Goal: Task Accomplishment & Management: Manage account settings

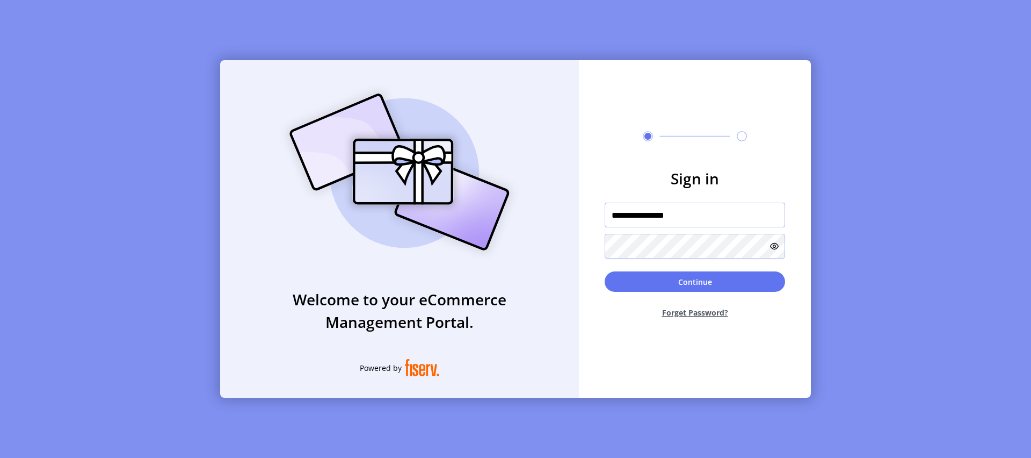
click at [695, 222] on input "**********" at bounding box center [695, 215] width 180 height 25
type input "**********"
click at [713, 283] on button "Continue" at bounding box center [695, 281] width 180 height 20
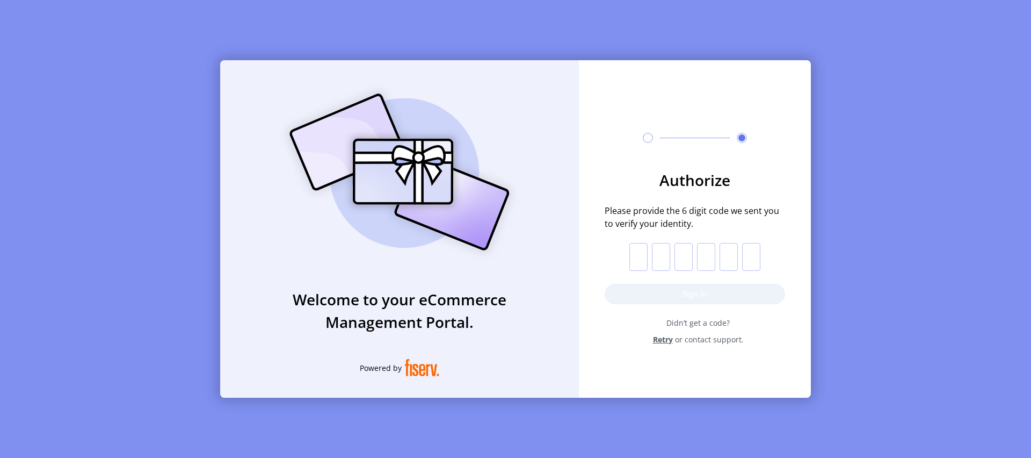
click at [637, 259] on input "text" at bounding box center [639, 257] width 18 height 28
paste input "*"
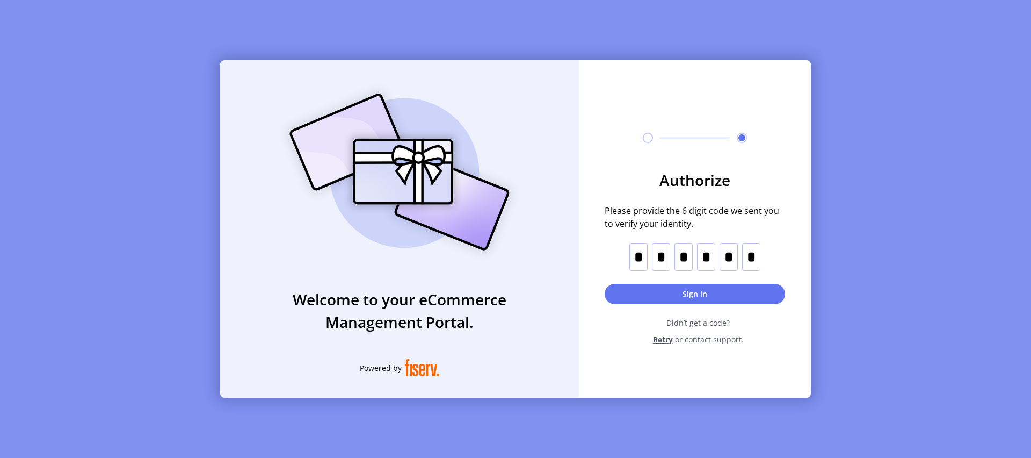
type input "*"
click at [688, 303] on button "Sign in" at bounding box center [695, 294] width 180 height 20
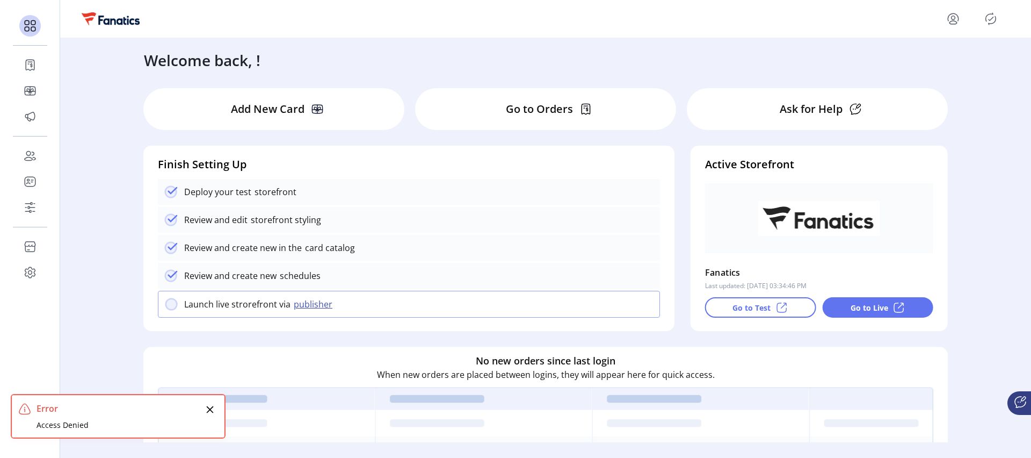
click at [211, 410] on icon "Close" at bounding box center [210, 409] width 7 height 7
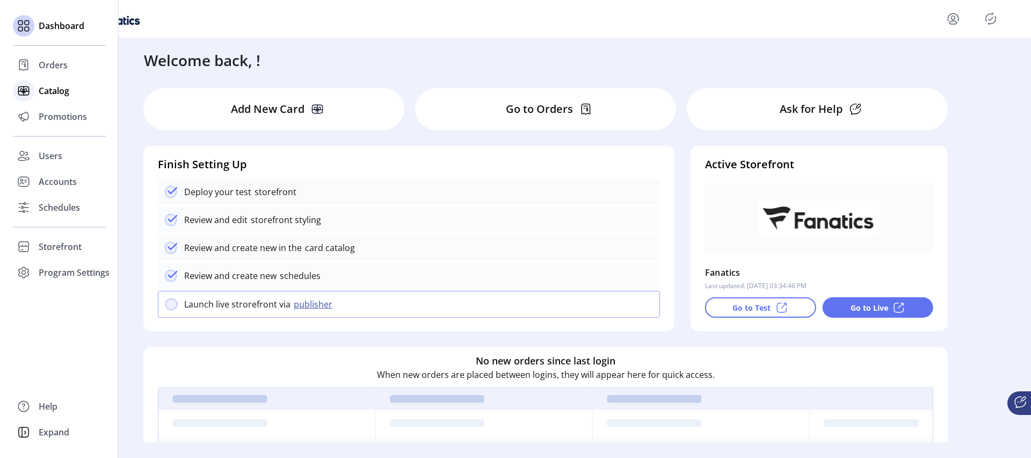
click at [59, 91] on span "Catalog" at bounding box center [54, 90] width 31 height 13
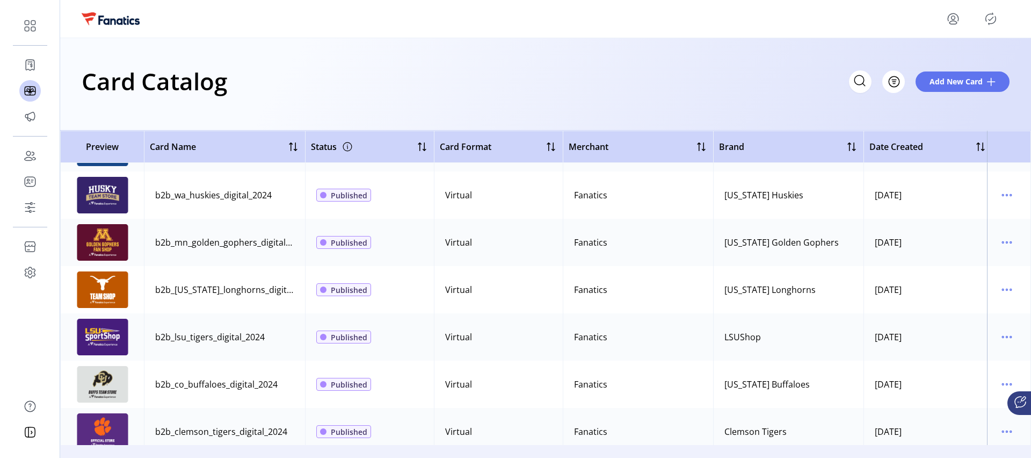
scroll to position [2856, 0]
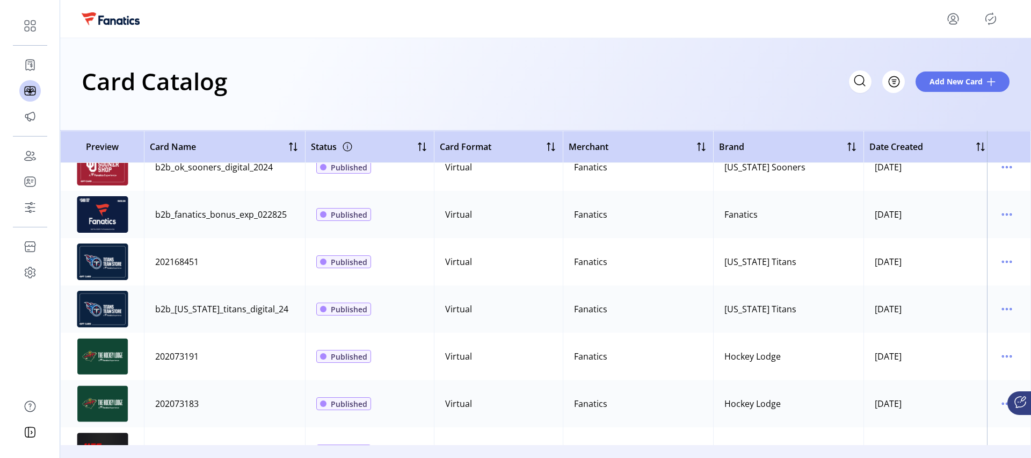
click at [986, 22] on icon "Publisher Panel" at bounding box center [990, 18] width 17 height 17
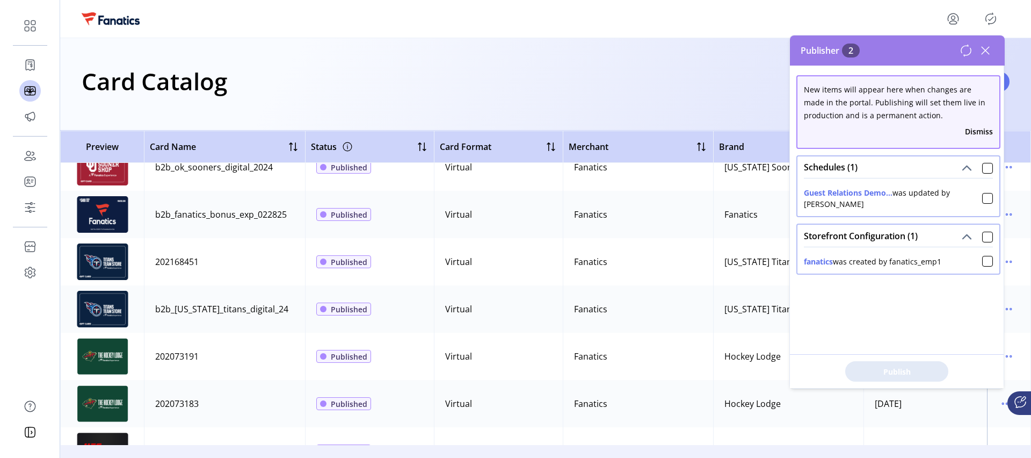
click at [986, 46] on icon at bounding box center [985, 50] width 17 height 17
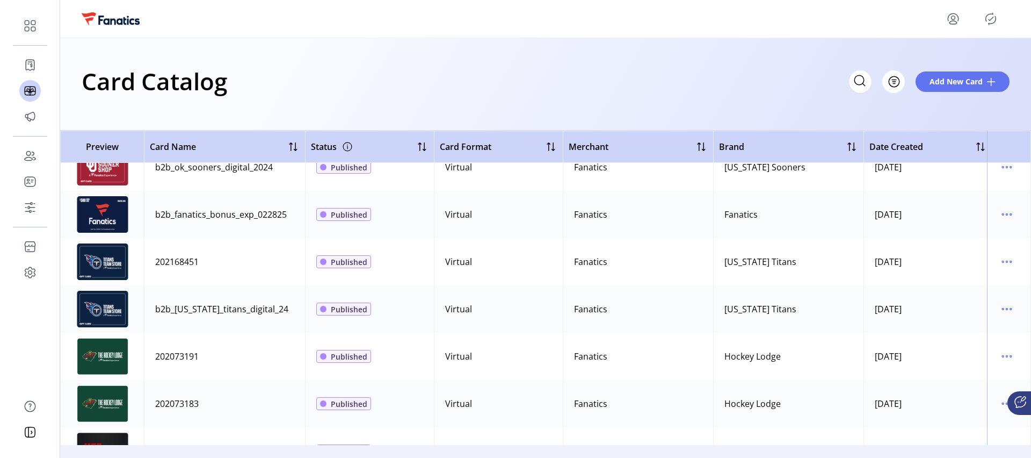
click at [954, 17] on icon "menu" at bounding box center [953, 18] width 17 height 17
click at [934, 57] on span "Sign Out" at bounding box center [914, 61] width 81 height 9
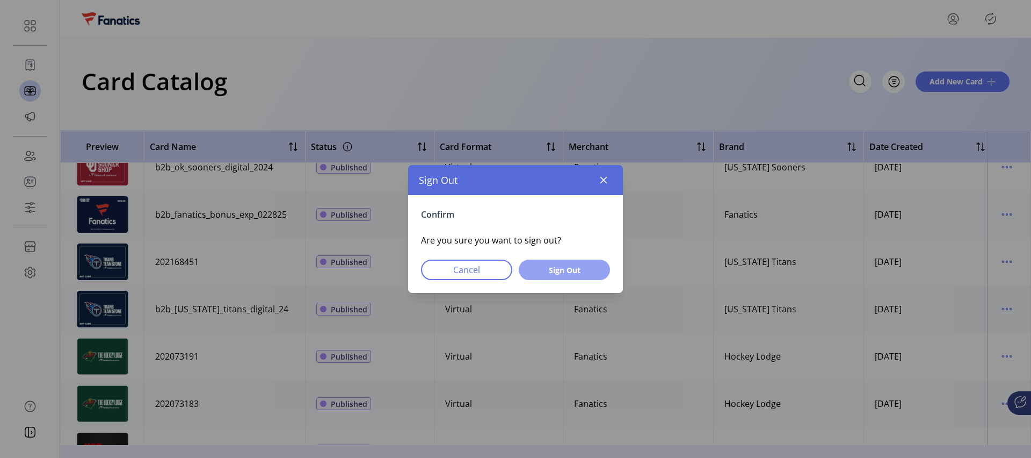
click at [587, 273] on span "Sign Out" at bounding box center [564, 269] width 63 height 11
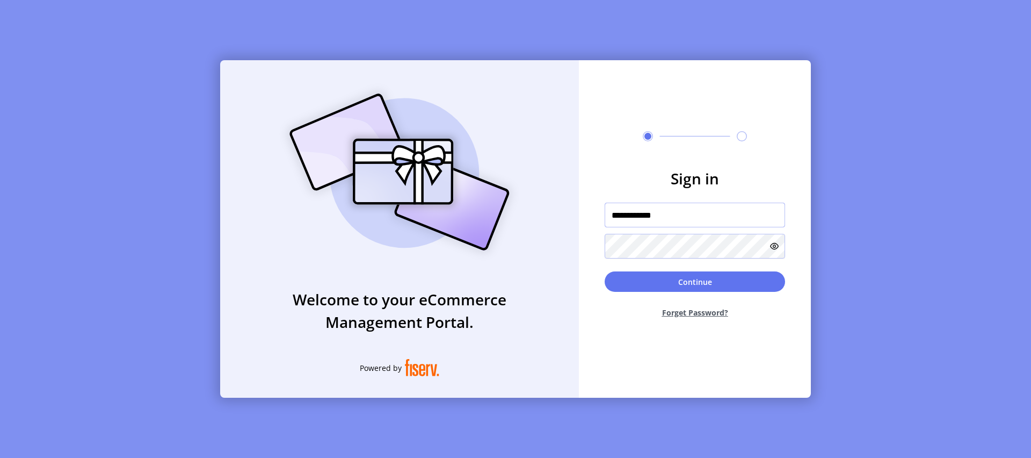
click at [675, 215] on input "**********" at bounding box center [695, 215] width 180 height 25
type input "**********"
click at [705, 281] on button "Continue" at bounding box center [695, 281] width 180 height 20
type input "**********"
click at [711, 215] on input "**********" at bounding box center [695, 215] width 180 height 25
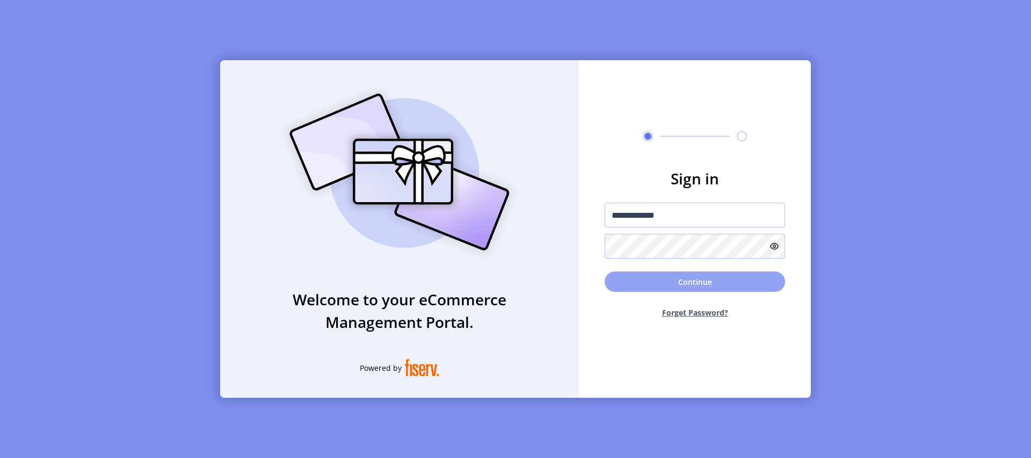
click at [713, 286] on button "Continue" at bounding box center [695, 281] width 180 height 20
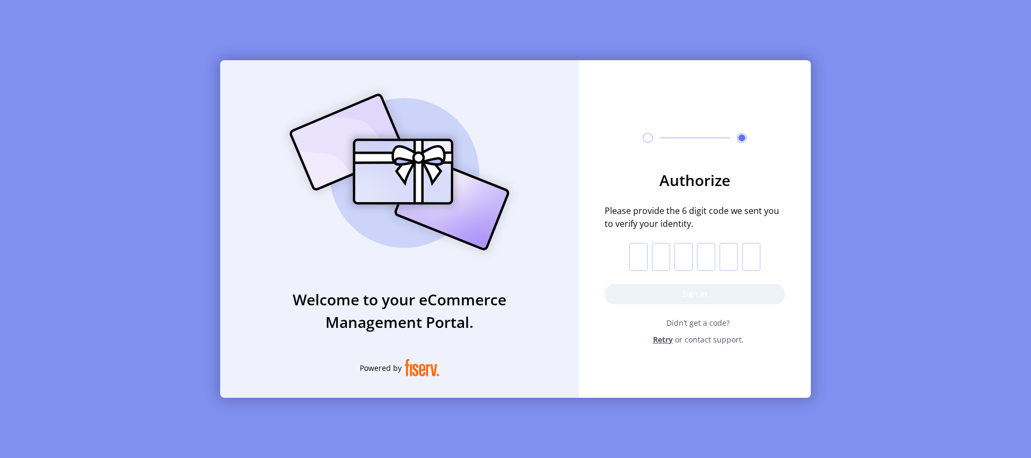
click at [637, 260] on input "text" at bounding box center [639, 257] width 18 height 28
paste input "*"
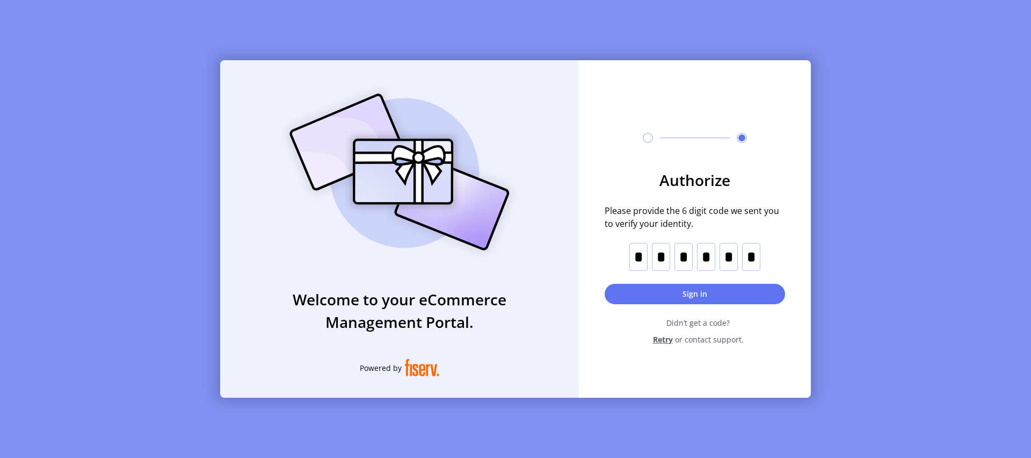
type input "*"
click at [681, 291] on button "Sign in" at bounding box center [695, 294] width 180 height 20
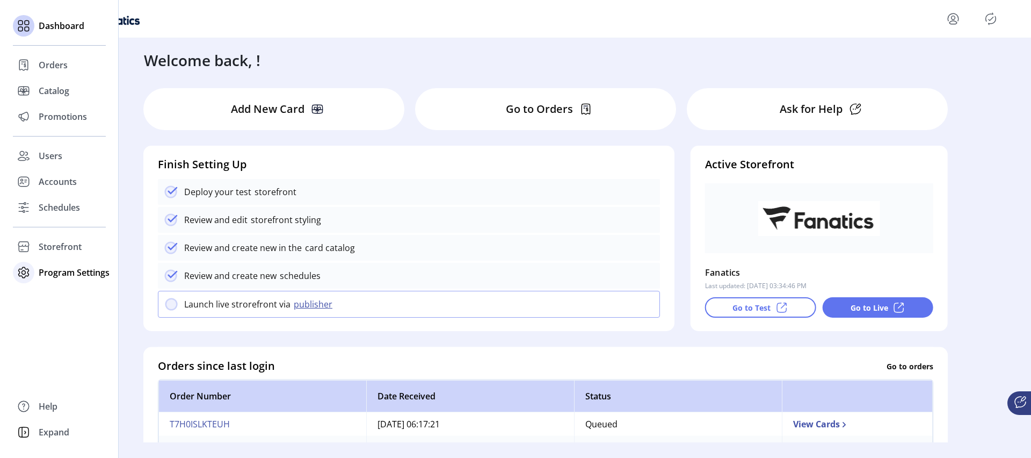
click at [71, 271] on span "Program Settings" at bounding box center [74, 272] width 71 height 13
click at [62, 288] on span "Templates" at bounding box center [60, 293] width 42 height 13
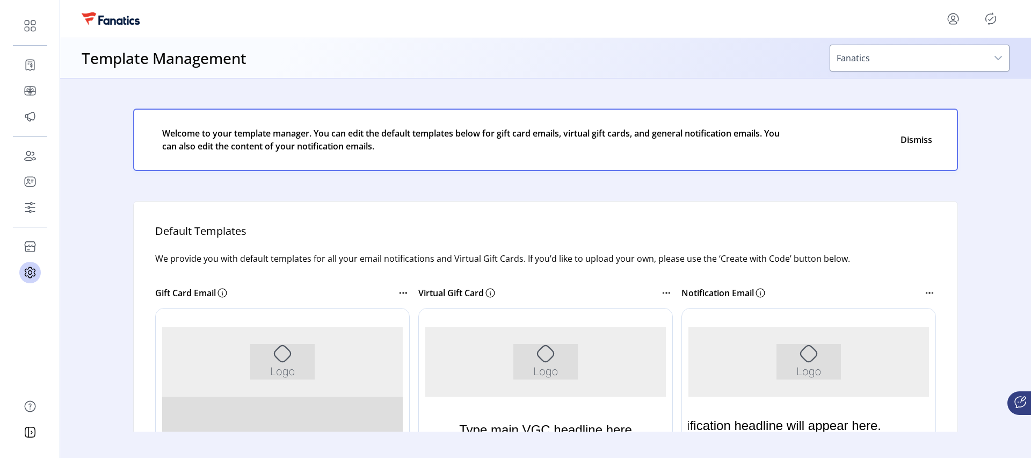
click at [950, 56] on span "Fanatics" at bounding box center [908, 58] width 157 height 26
click at [1001, 58] on icon "dropdown trigger" at bounding box center [998, 58] width 9 height 9
click at [728, 72] on div "Template Management Fanatics" at bounding box center [545, 58] width 971 height 40
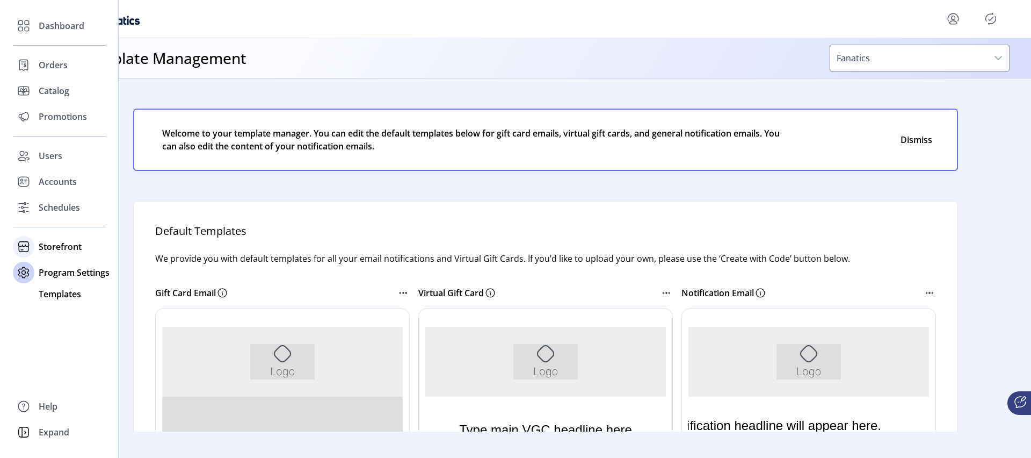
click at [64, 251] on span "Storefront" at bounding box center [60, 246] width 43 height 13
click at [62, 265] on span "Configuration" at bounding box center [67, 268] width 56 height 13
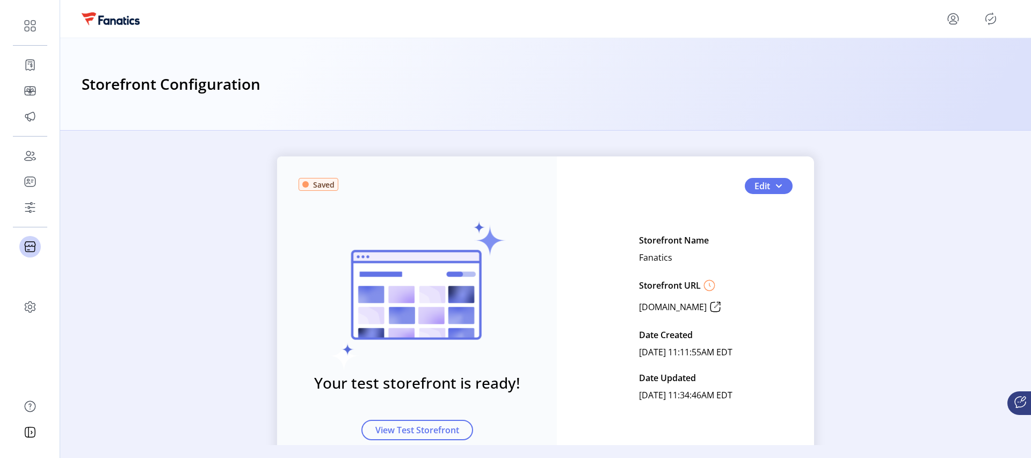
click at [216, 244] on div "Saved Your test storefront is ready! View Test Storefront Edit Storefront Name …" at bounding box center [545, 317] width 971 height 322
click at [954, 18] on icon "menu" at bounding box center [953, 18] width 17 height 17
click at [949, 67] on link "Sign Out" at bounding box center [914, 61] width 93 height 17
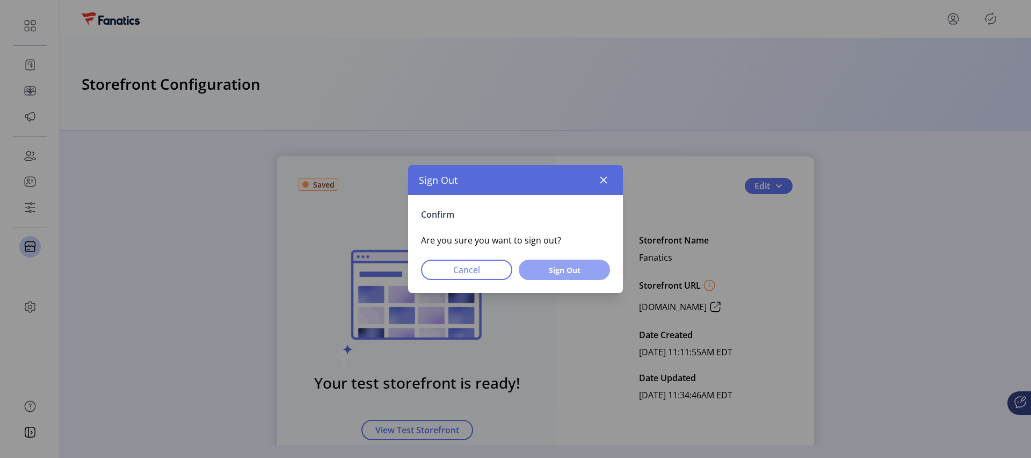
click at [575, 271] on span "Sign Out" at bounding box center [564, 269] width 63 height 11
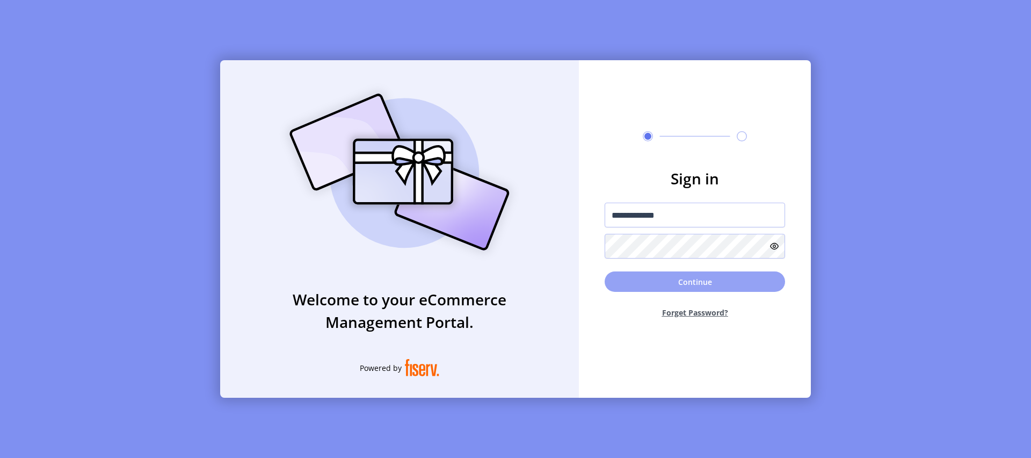
click at [698, 285] on button "Continue" at bounding box center [695, 281] width 180 height 20
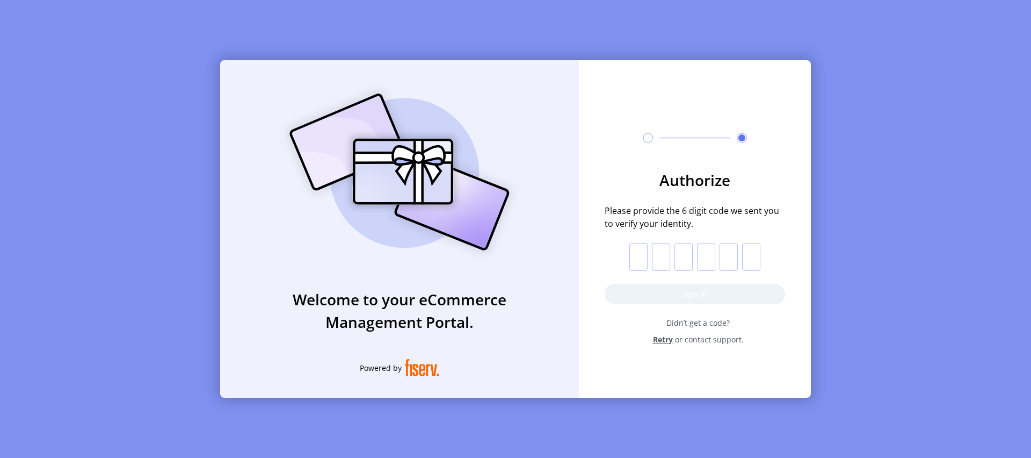
click at [639, 261] on input "text" at bounding box center [639, 257] width 18 height 28
paste input "*"
type input "*"
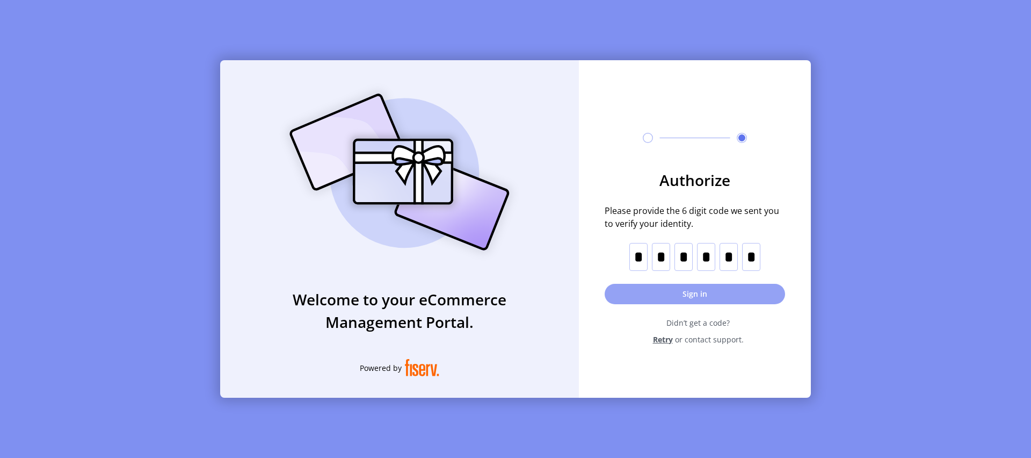
click at [689, 297] on button "Sign in" at bounding box center [695, 294] width 180 height 20
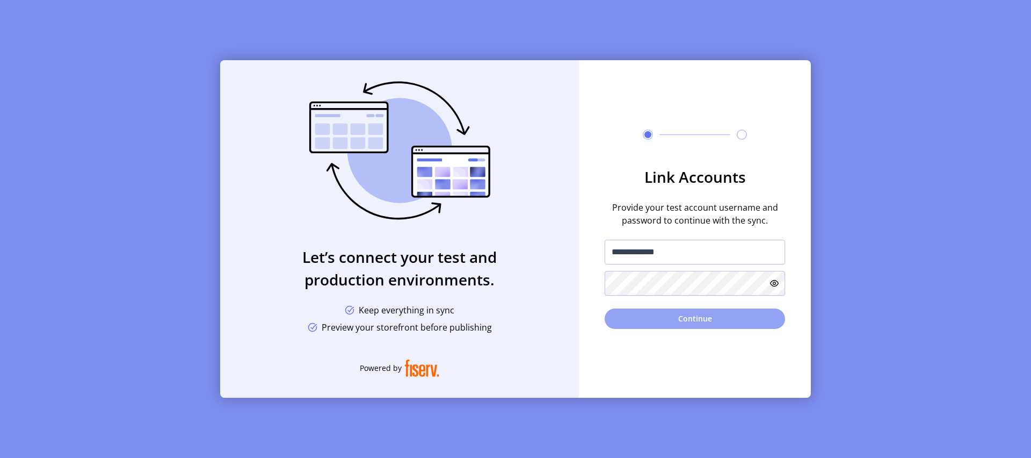
click at [652, 319] on button "Continue" at bounding box center [695, 318] width 180 height 20
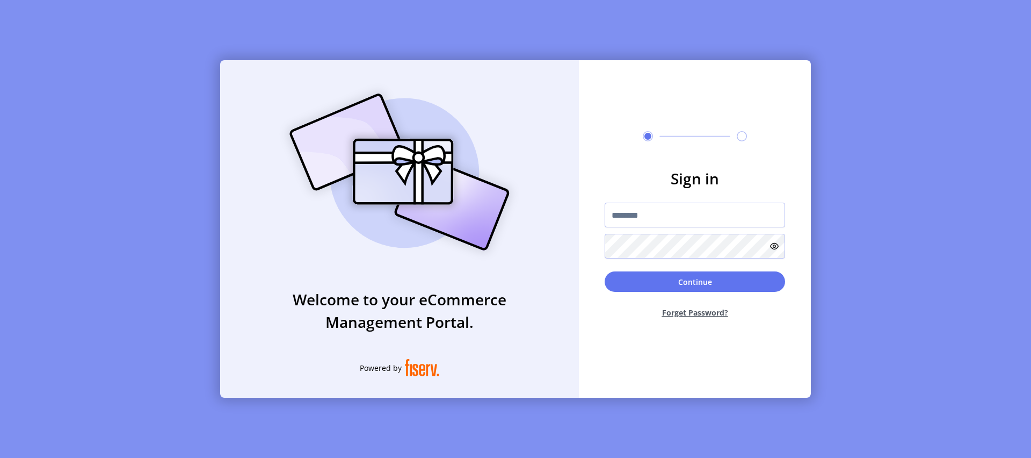
type input "**********"
click at [733, 284] on button "Continue" at bounding box center [695, 281] width 180 height 20
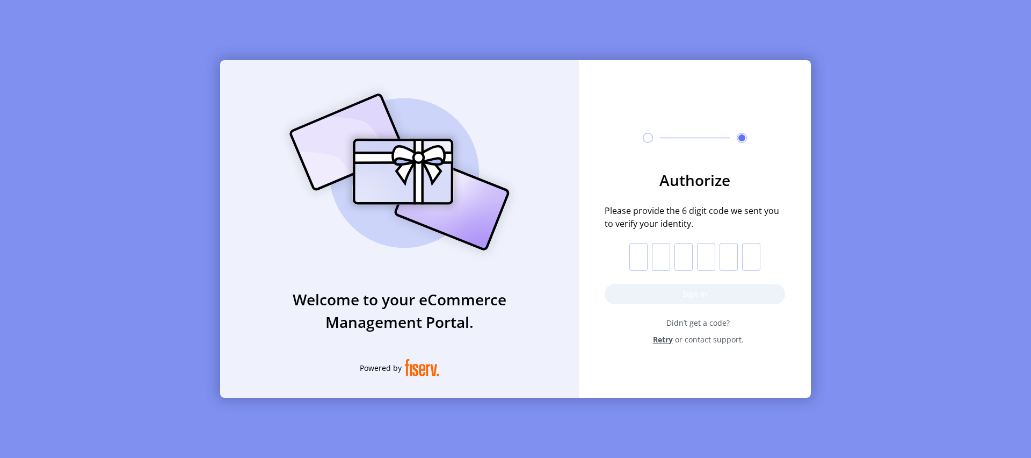
click at [637, 256] on input "text" at bounding box center [639, 257] width 18 height 28
click at [638, 256] on input "text" at bounding box center [639, 257] width 18 height 28
paste input "*"
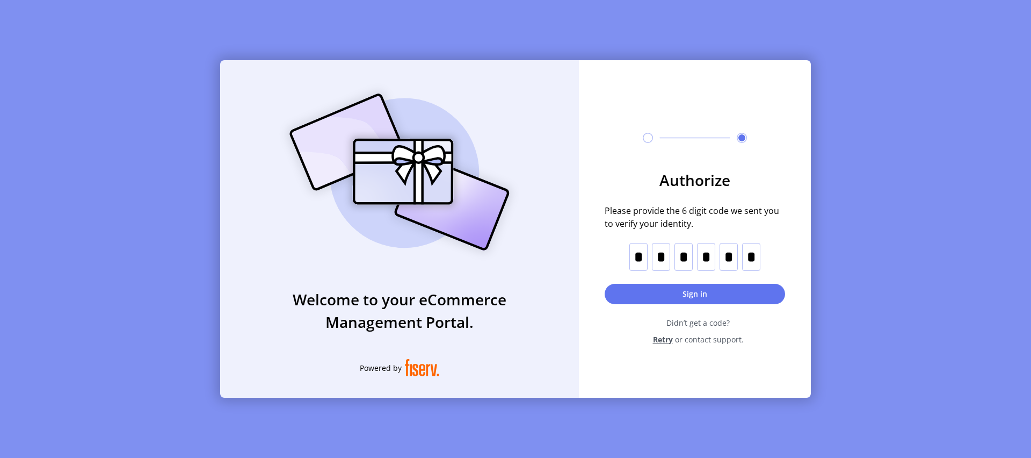
type input "*"
click at [671, 288] on button "Sign in" at bounding box center [695, 294] width 180 height 20
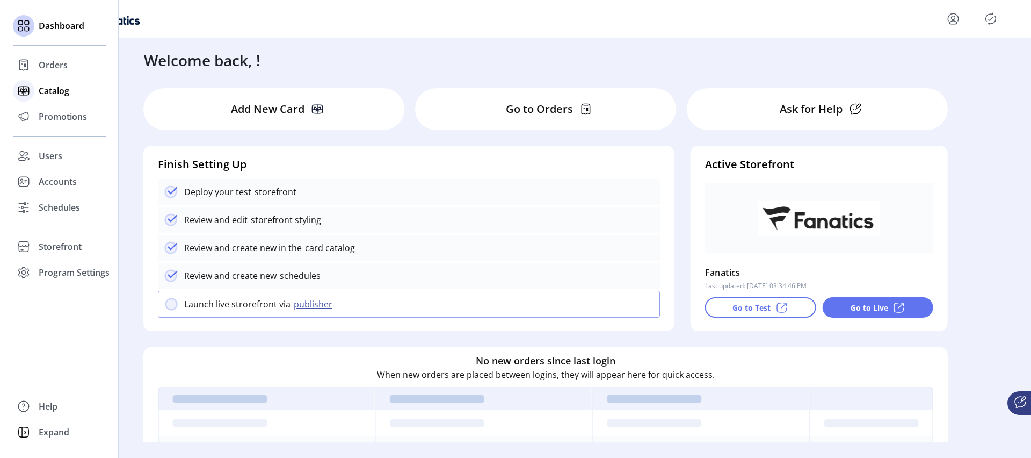
click at [56, 85] on span "Catalog" at bounding box center [54, 90] width 31 height 13
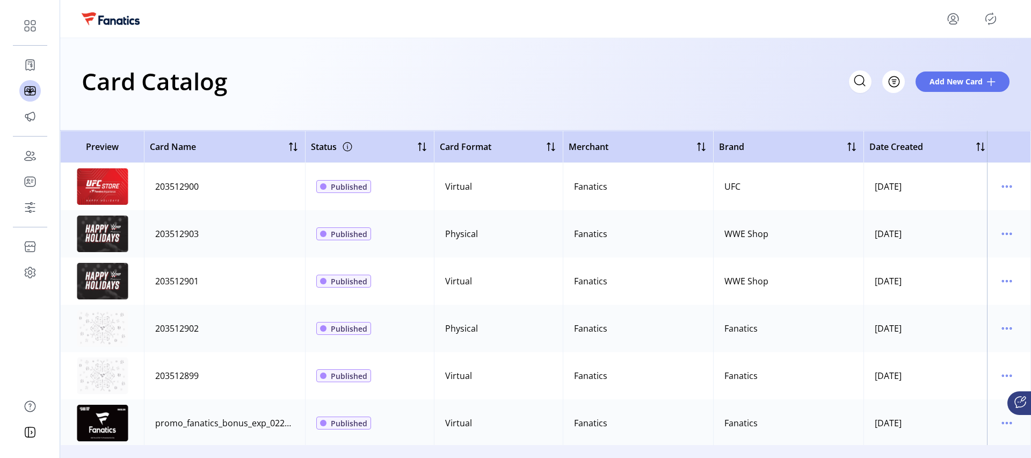
click at [954, 23] on icon "menu" at bounding box center [953, 18] width 17 height 17
click at [893, 64] on span "Sign Out" at bounding box center [914, 61] width 81 height 9
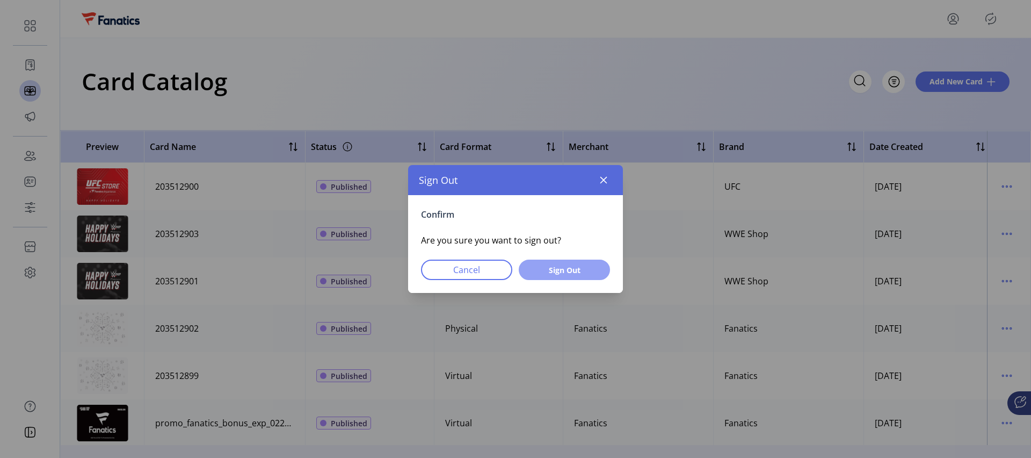
click at [574, 272] on span "Sign Out" at bounding box center [564, 269] width 63 height 11
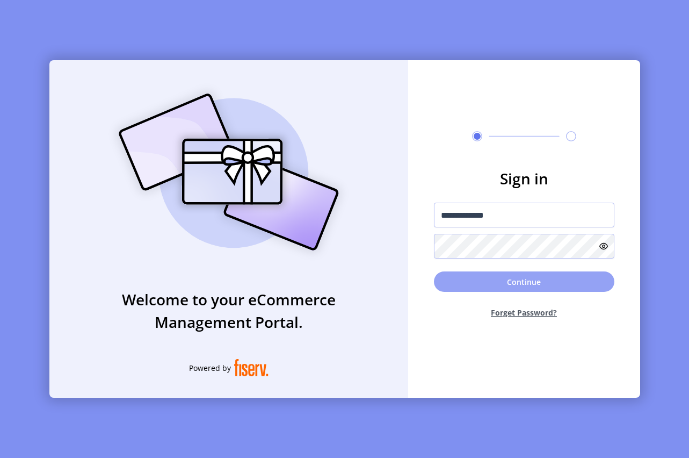
click at [531, 285] on button "Continue" at bounding box center [524, 281] width 180 height 20
click at [487, 282] on button "Continue" at bounding box center [524, 281] width 180 height 20
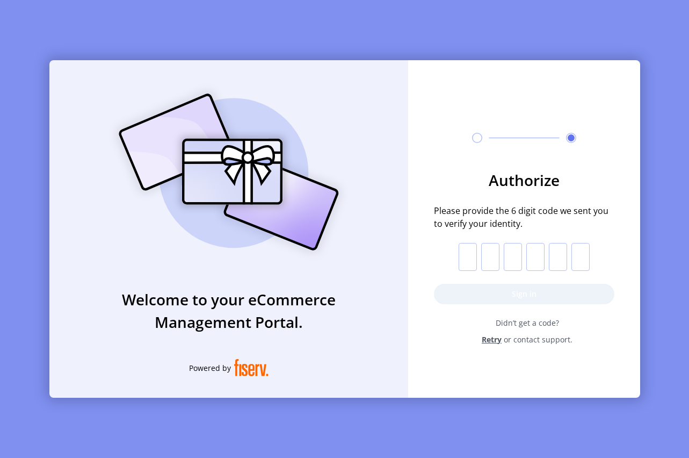
click at [469, 259] on input "text" at bounding box center [468, 257] width 18 height 28
paste input "*"
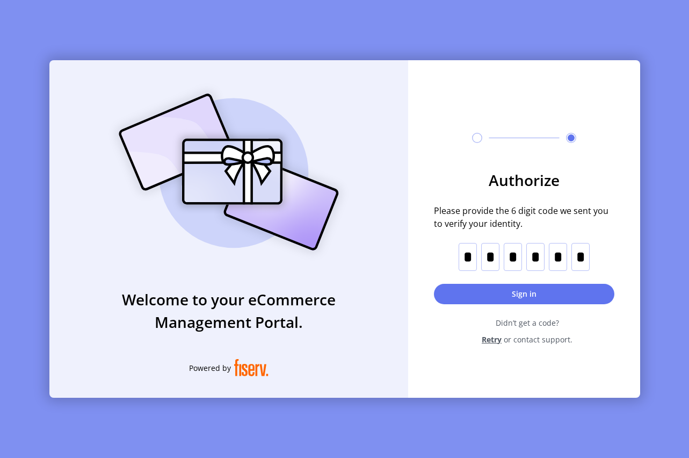
type input "*"
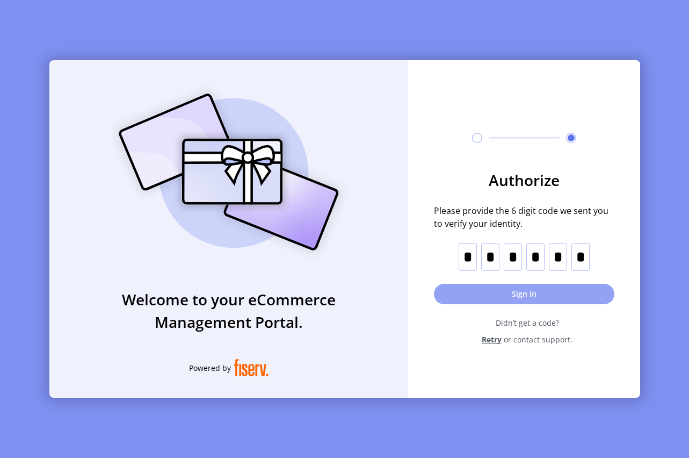
click at [511, 302] on button "Sign in" at bounding box center [524, 294] width 180 height 20
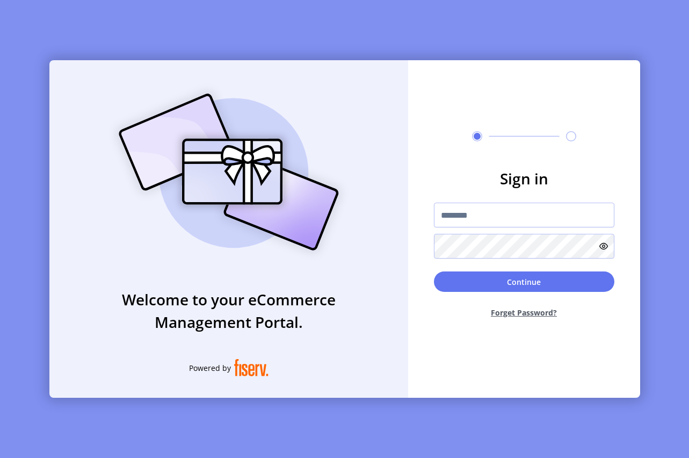
type input "**********"
click at [512, 281] on button "Continue" at bounding box center [524, 281] width 180 height 20
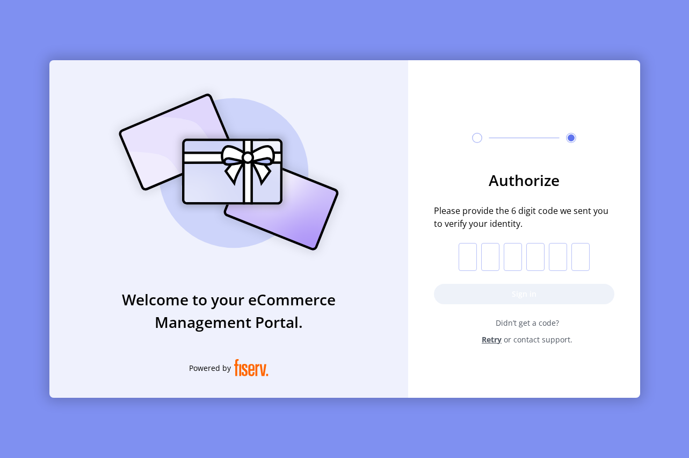
click at [466, 257] on input "text" at bounding box center [468, 257] width 18 height 28
paste input "*"
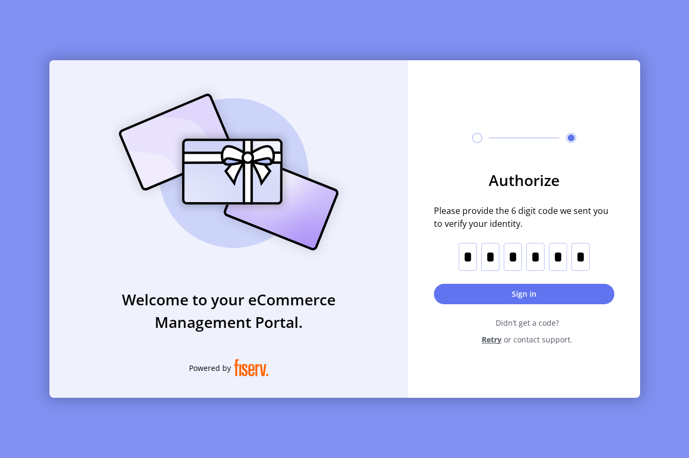
type input "*"
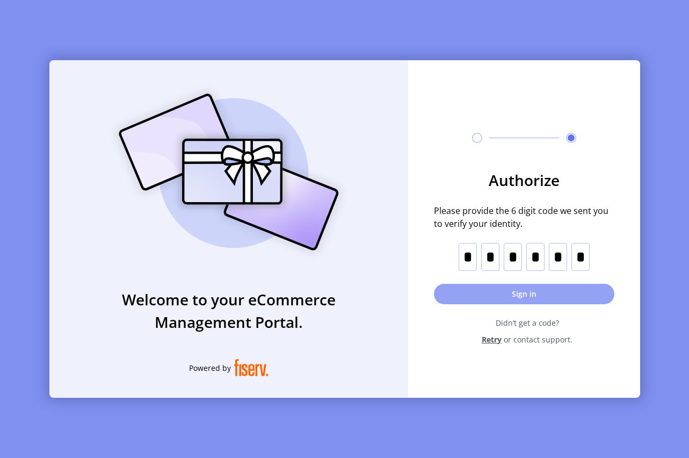
click at [501, 293] on button "Sign in" at bounding box center [524, 294] width 180 height 20
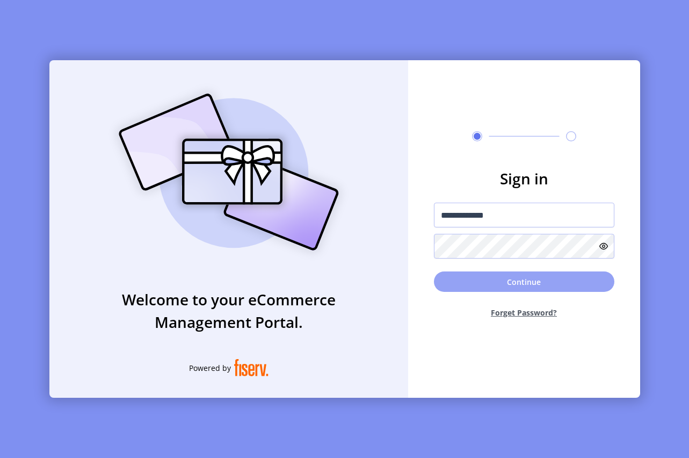
click at [491, 281] on button "Continue" at bounding box center [524, 281] width 180 height 20
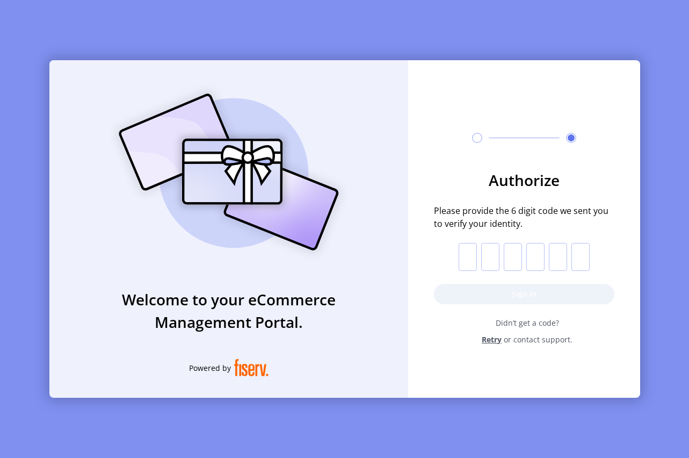
click at [469, 257] on input "text" at bounding box center [468, 257] width 18 height 28
paste input "*"
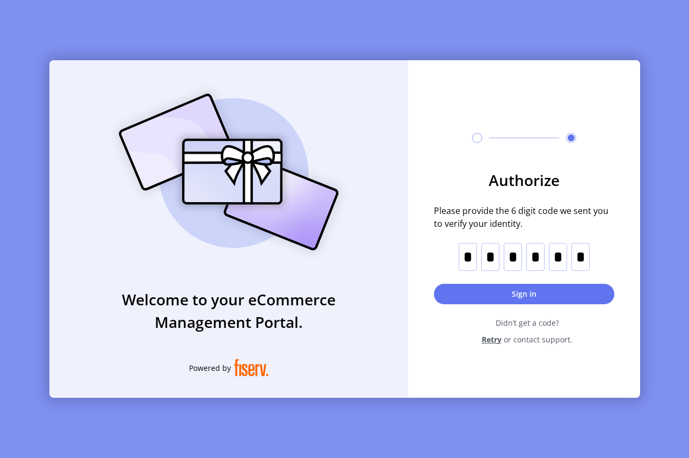
type input "*"
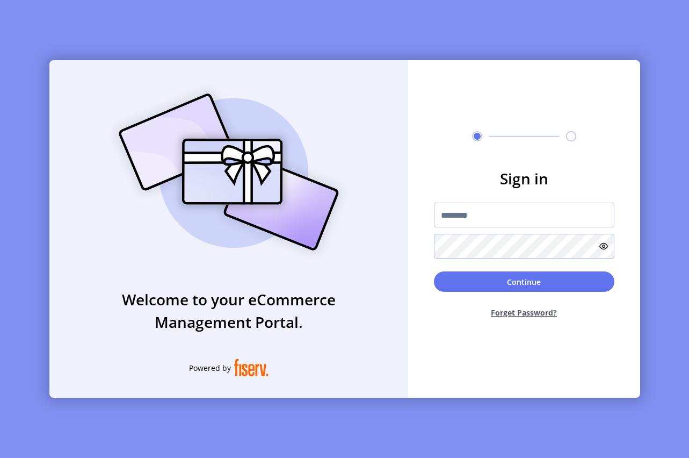
type input "**********"
click at [502, 300] on button "Forget Password?" at bounding box center [524, 312] width 180 height 28
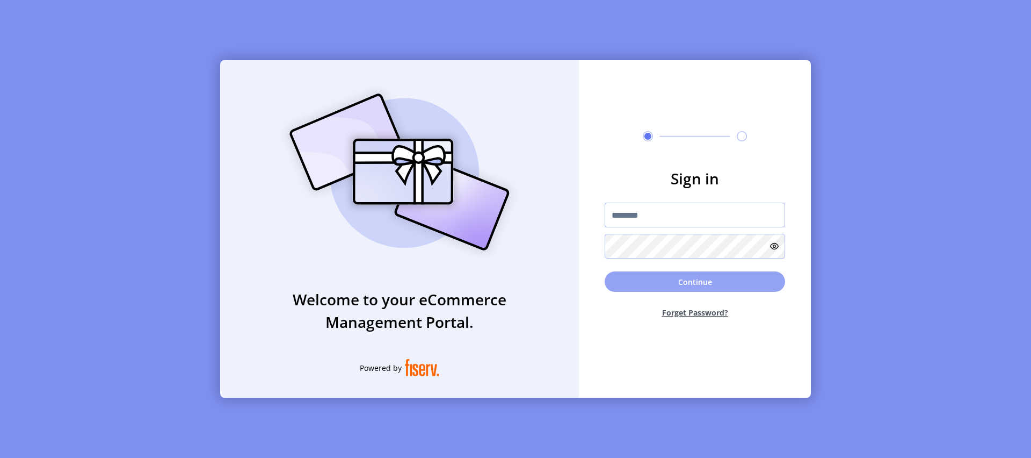
type input "**********"
click at [676, 283] on button "Continue" at bounding box center [695, 281] width 180 height 20
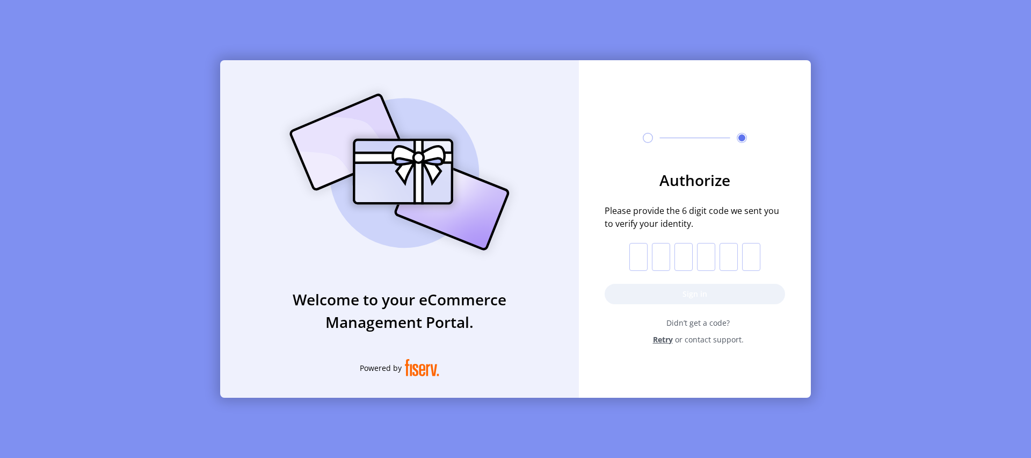
click at [639, 261] on input "text" at bounding box center [639, 257] width 18 height 28
paste input "*"
type input "*"
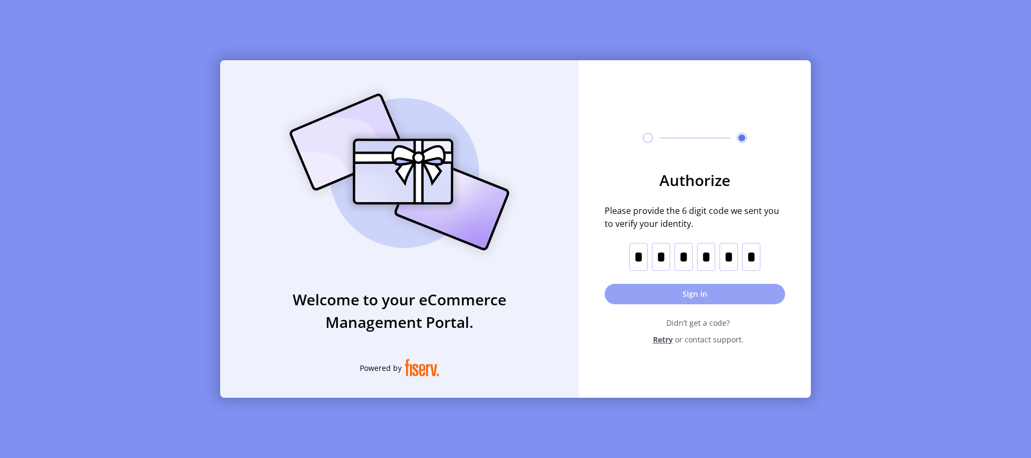
click at [689, 299] on button "Sign in" at bounding box center [695, 294] width 180 height 20
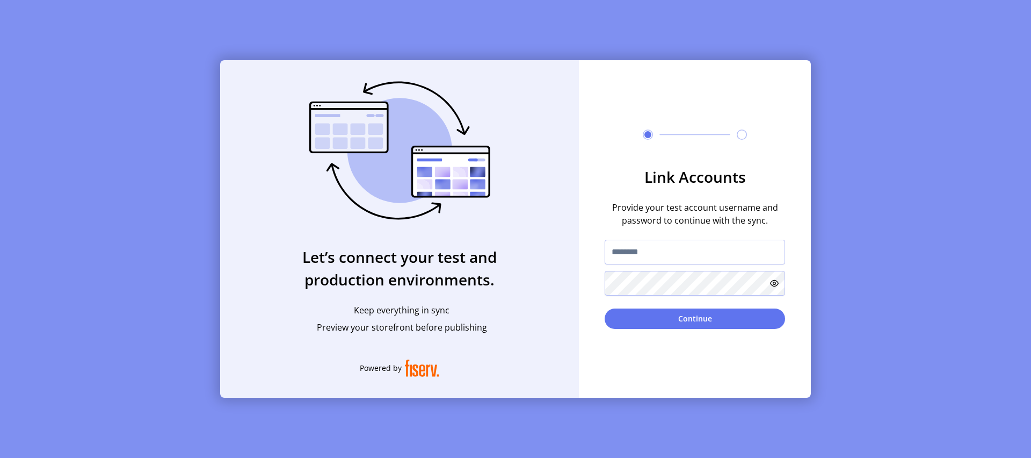
type input "**********"
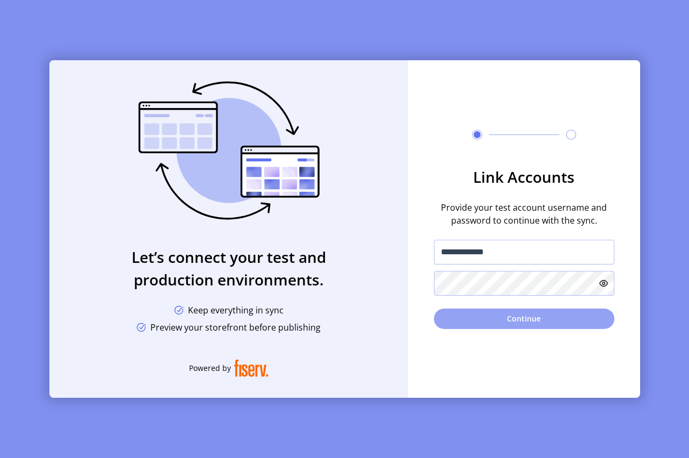
click at [503, 317] on button "Continue" at bounding box center [524, 318] width 180 height 20
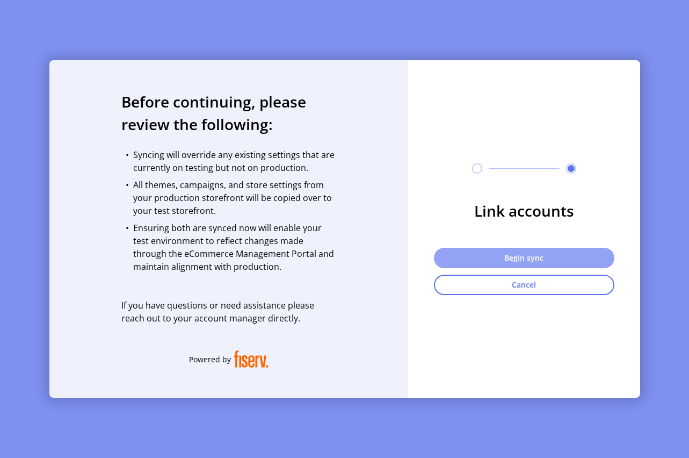
click at [563, 255] on button "Begin sync" at bounding box center [524, 258] width 180 height 20
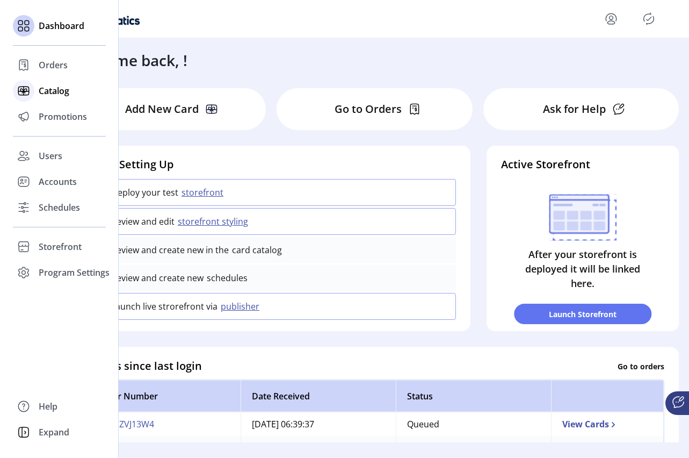
click at [63, 92] on span "Catalog" at bounding box center [54, 90] width 31 height 13
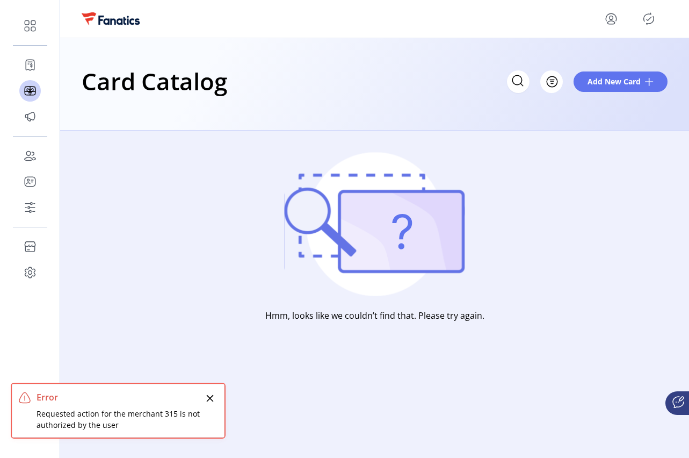
click at [607, 20] on icon "menu" at bounding box center [611, 18] width 17 height 17
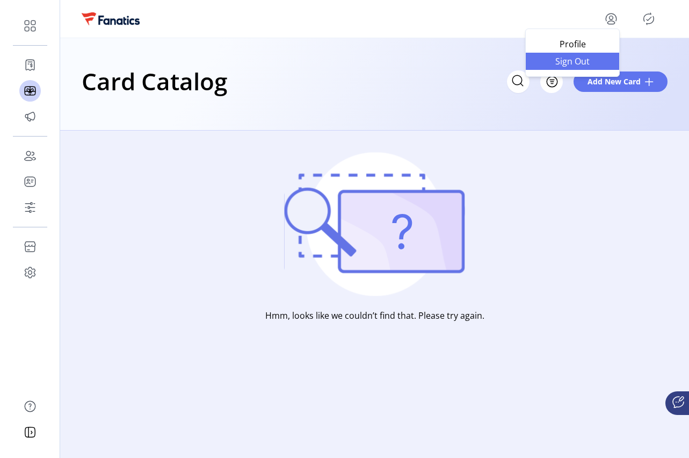
click at [587, 62] on span "Sign Out" at bounding box center [572, 61] width 81 height 9
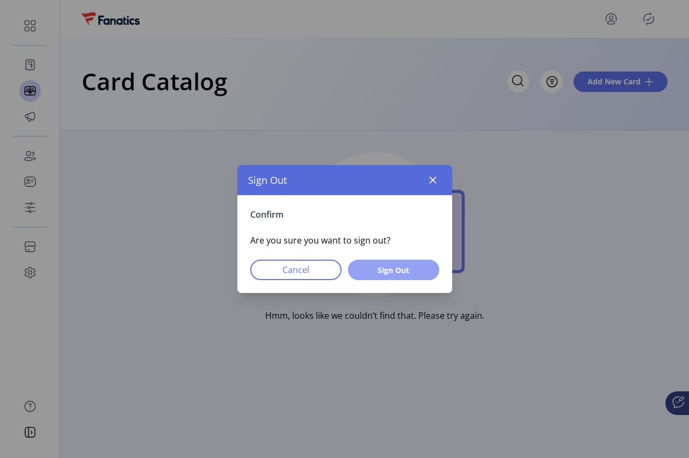
click at [385, 271] on span "Sign Out" at bounding box center [393, 269] width 63 height 11
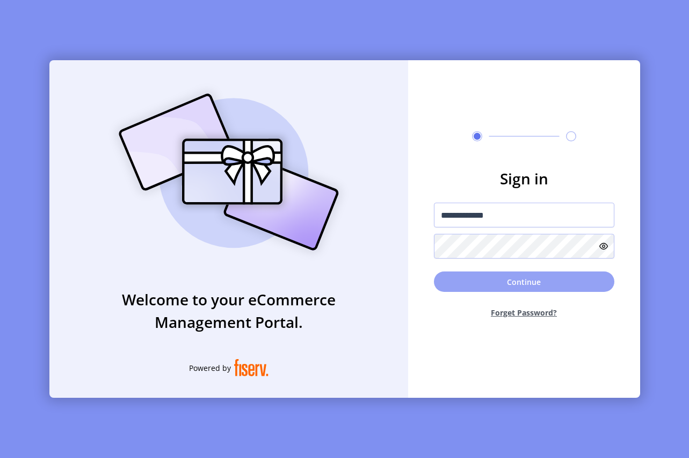
click at [547, 286] on button "Continue" at bounding box center [524, 281] width 180 height 20
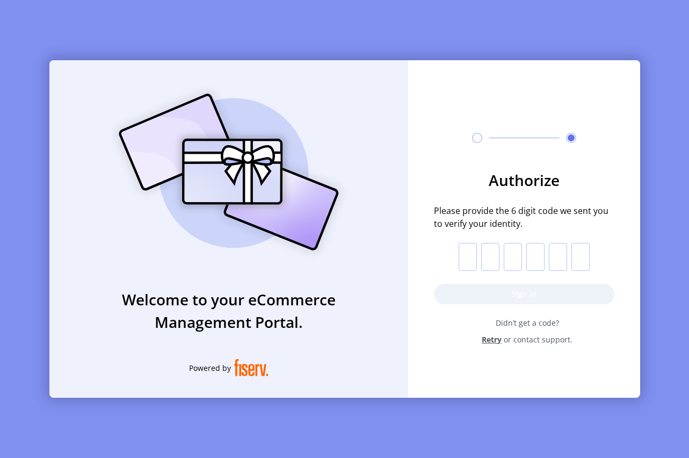
click at [468, 262] on input "text" at bounding box center [468, 257] width 18 height 28
paste input "*"
type input "*"
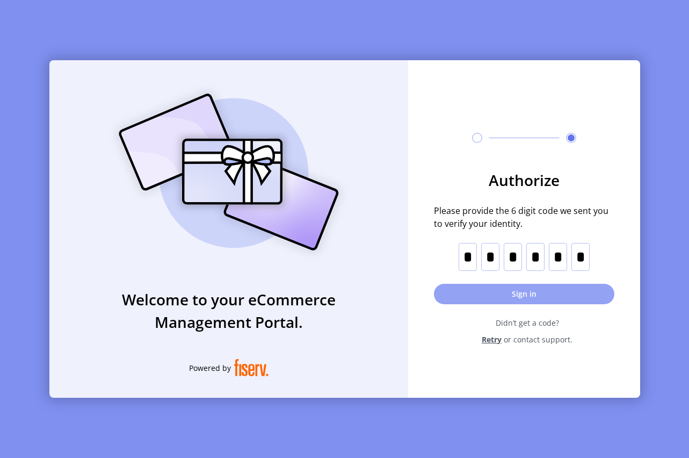
click at [498, 286] on button "Sign in" at bounding box center [524, 294] width 180 height 20
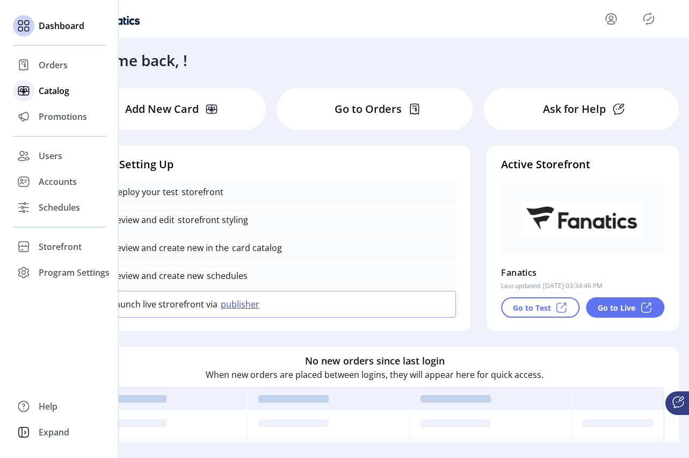
click at [64, 91] on span "Catalog" at bounding box center [54, 90] width 31 height 13
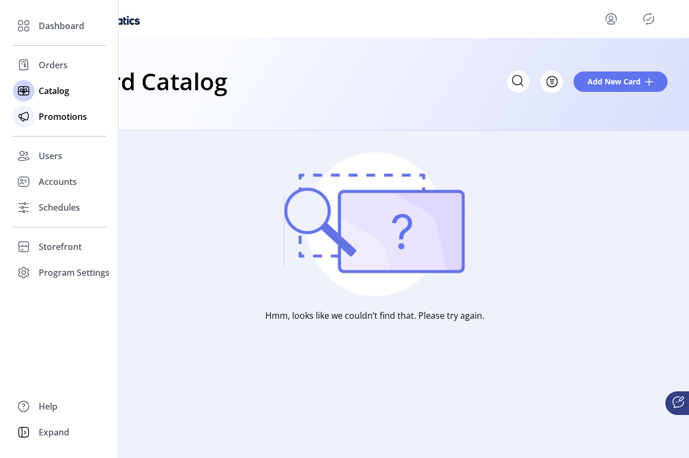
click at [39, 117] on span "Promotions" at bounding box center [63, 116] width 48 height 13
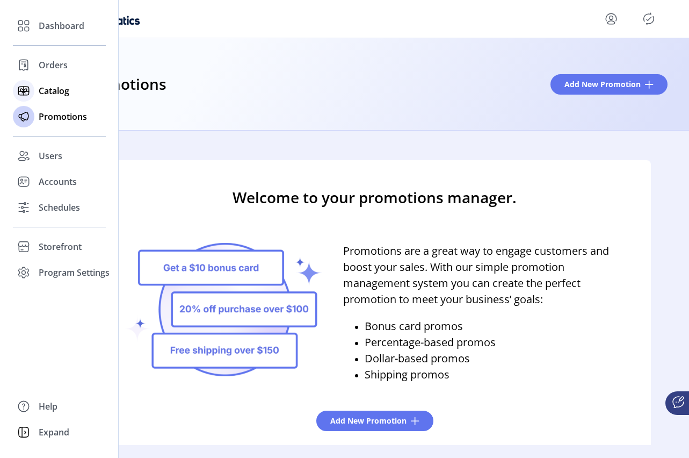
click at [56, 93] on span "Catalog" at bounding box center [54, 90] width 31 height 13
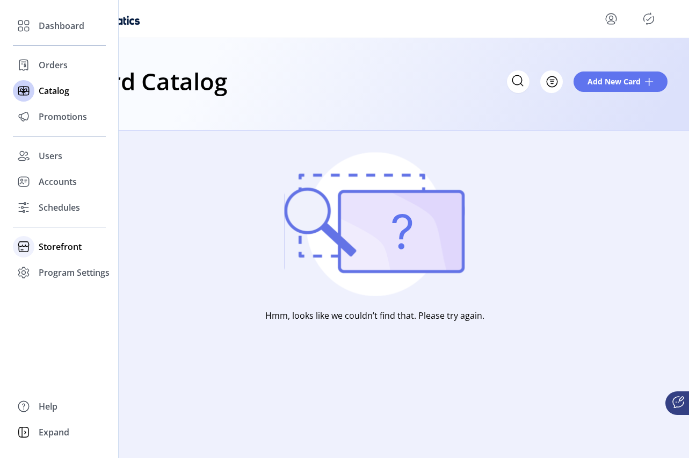
click at [77, 245] on span "Storefront" at bounding box center [60, 246] width 43 height 13
click at [79, 269] on span "Configuration" at bounding box center [67, 268] width 56 height 13
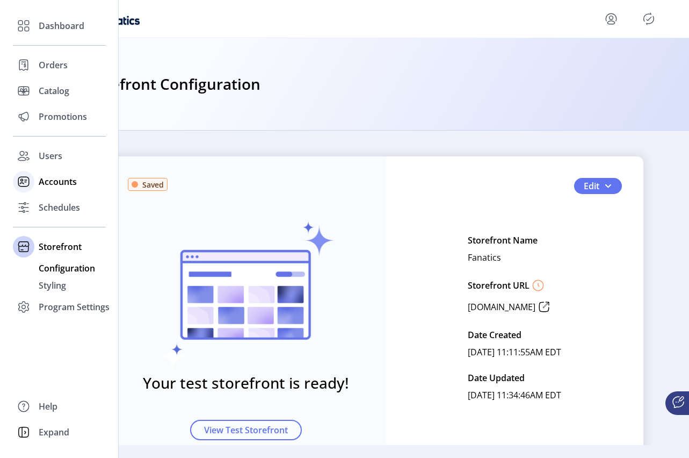
click at [73, 178] on span "Accounts" at bounding box center [58, 181] width 38 height 13
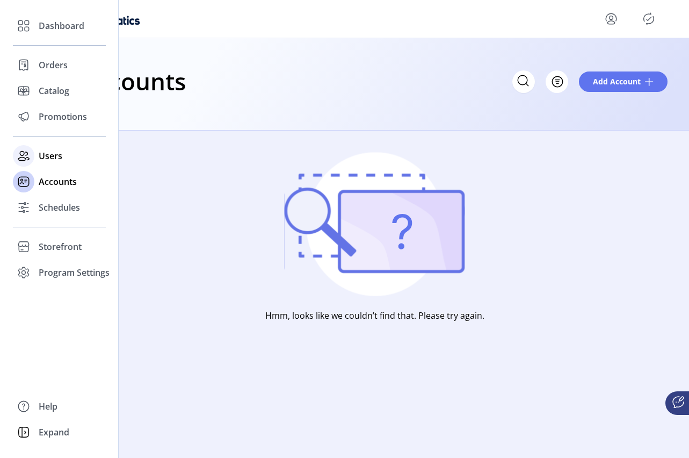
click at [67, 155] on div "Users" at bounding box center [59, 156] width 93 height 26
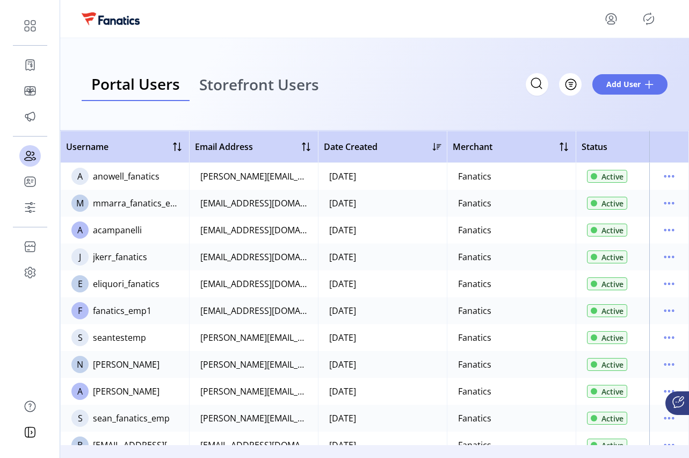
click at [264, 90] on span "Storefront Users" at bounding box center [259, 84] width 120 height 15
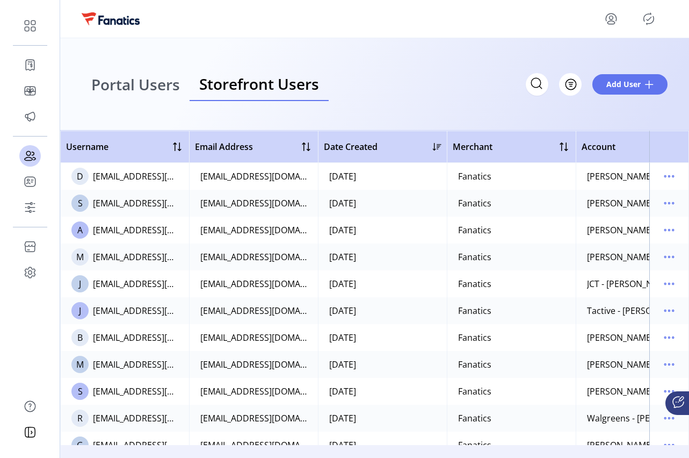
click at [155, 91] on span "Portal Users" at bounding box center [135, 84] width 89 height 15
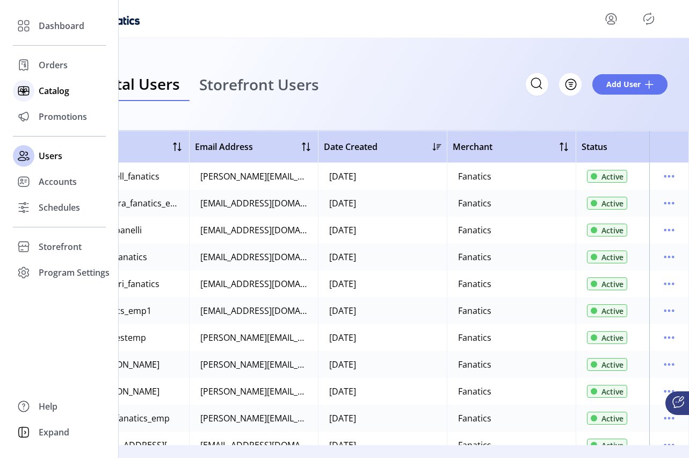
click at [55, 92] on span "Catalog" at bounding box center [54, 90] width 31 height 13
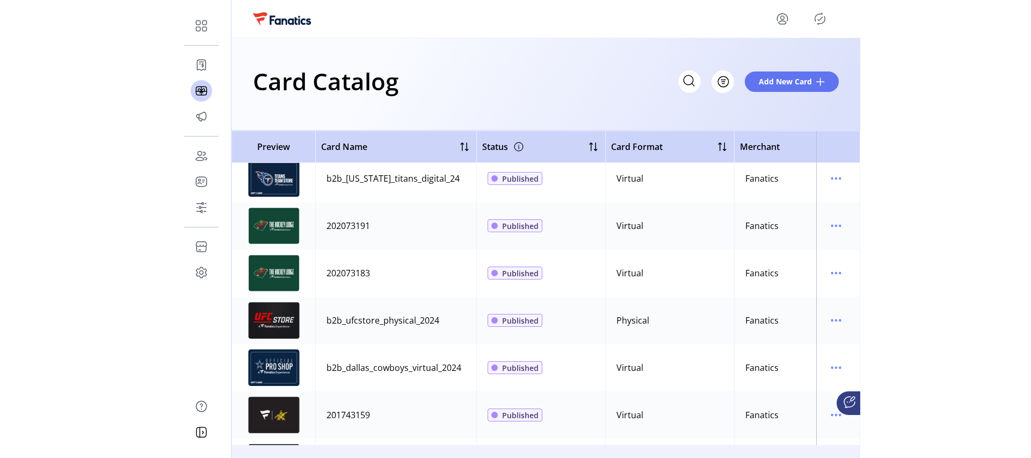
scroll to position [3378, 0]
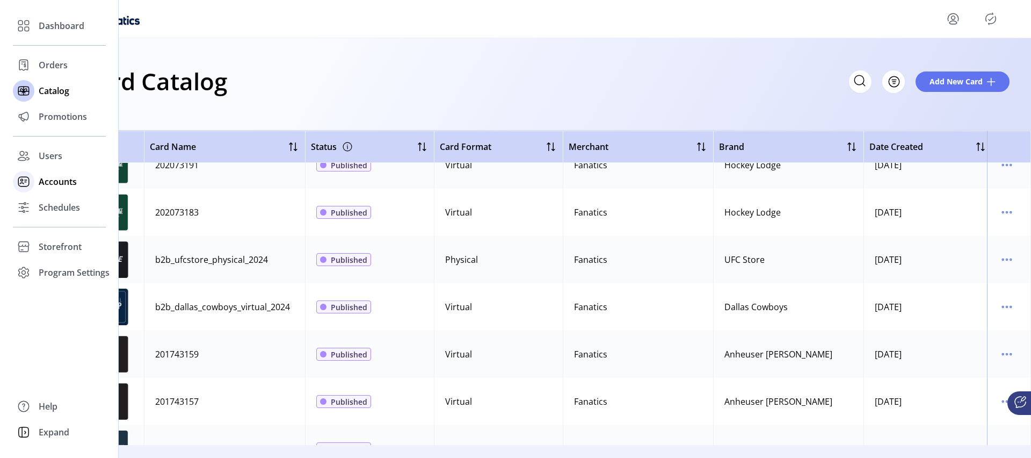
click at [60, 184] on span "Accounts" at bounding box center [58, 181] width 38 height 13
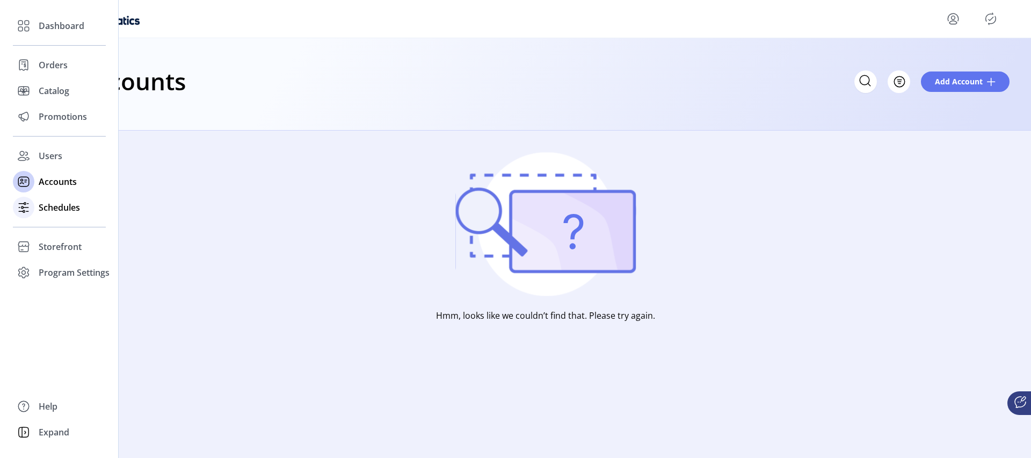
click at [74, 210] on span "Schedules" at bounding box center [59, 207] width 41 height 13
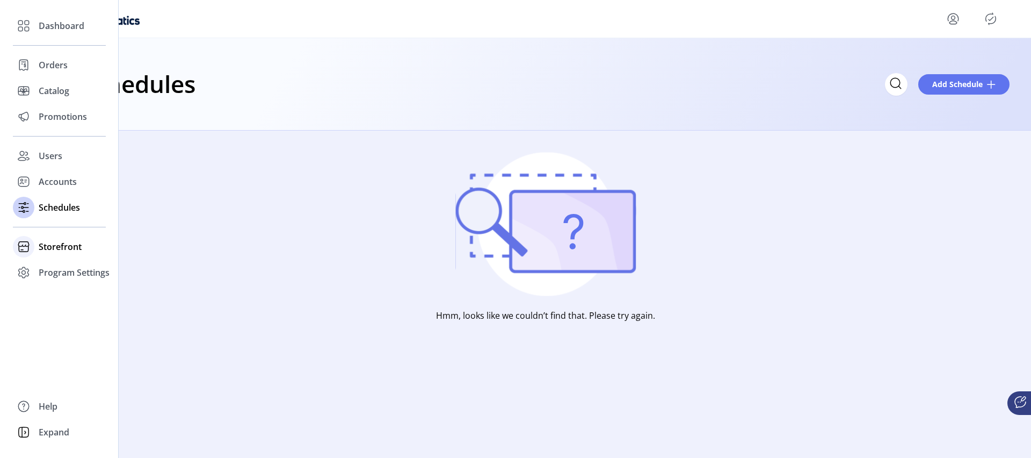
click at [66, 245] on span "Storefront" at bounding box center [60, 246] width 43 height 13
click at [53, 154] on span "Users" at bounding box center [51, 155] width 24 height 13
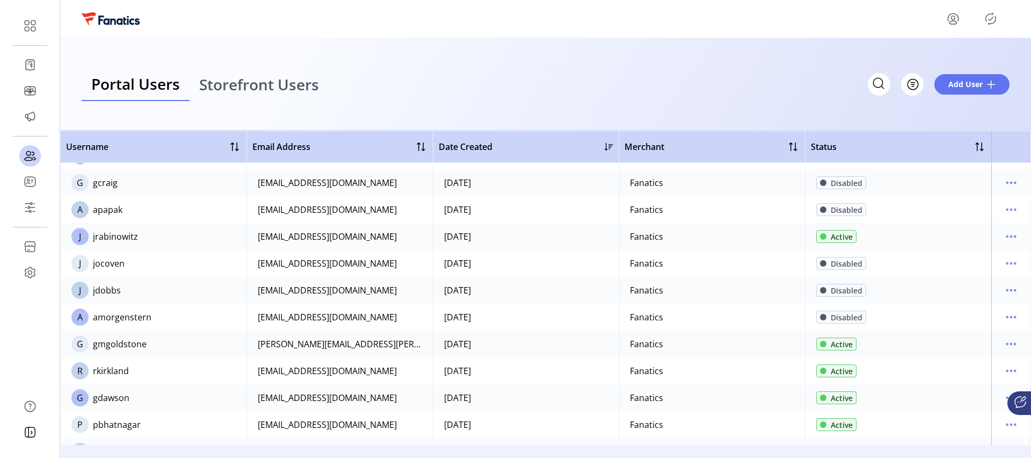
scroll to position [3425, 0]
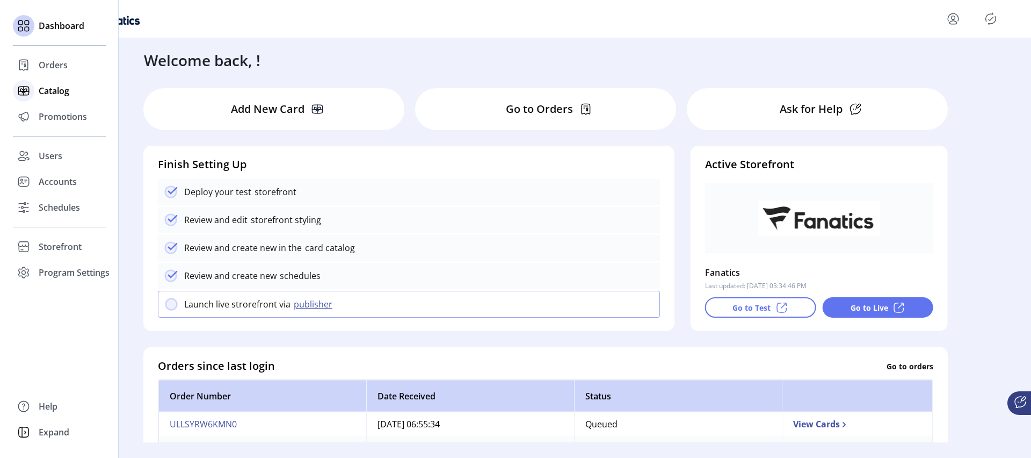
click at [61, 87] on span "Catalog" at bounding box center [54, 90] width 31 height 13
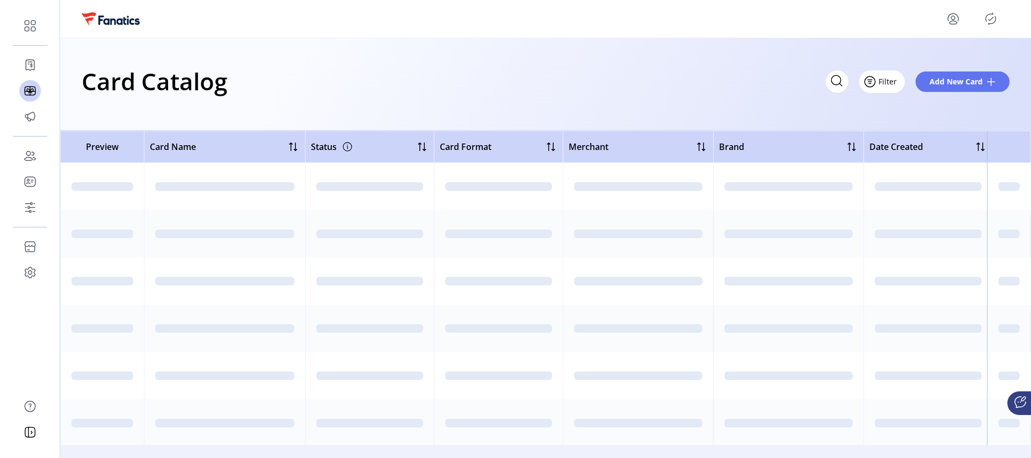
click at [884, 83] on span "Filter" at bounding box center [888, 81] width 18 height 11
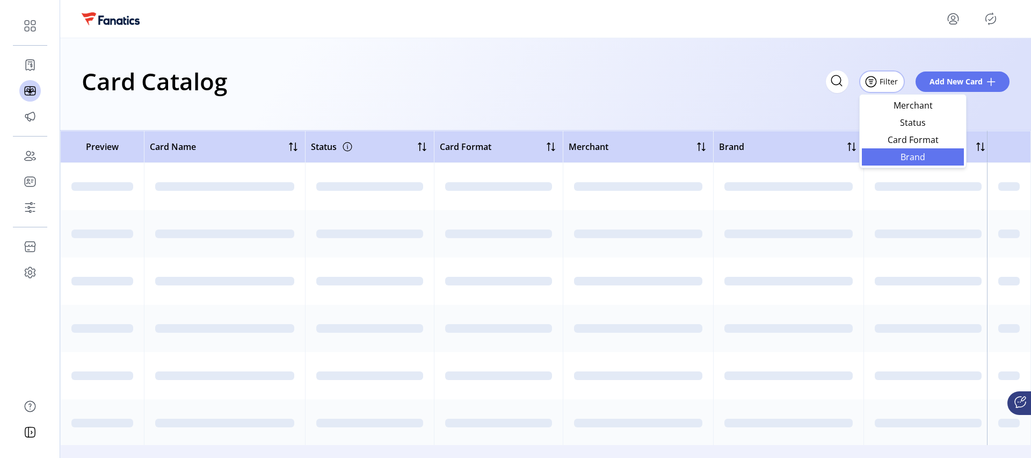
click at [897, 160] on span "Brand" at bounding box center [913, 157] width 89 height 9
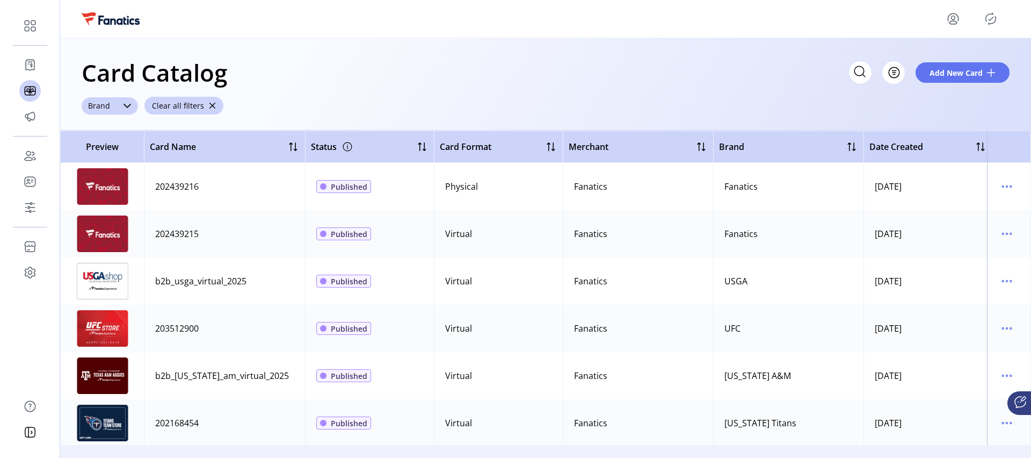
click at [123, 109] on icon "dropdown trigger" at bounding box center [127, 106] width 9 height 9
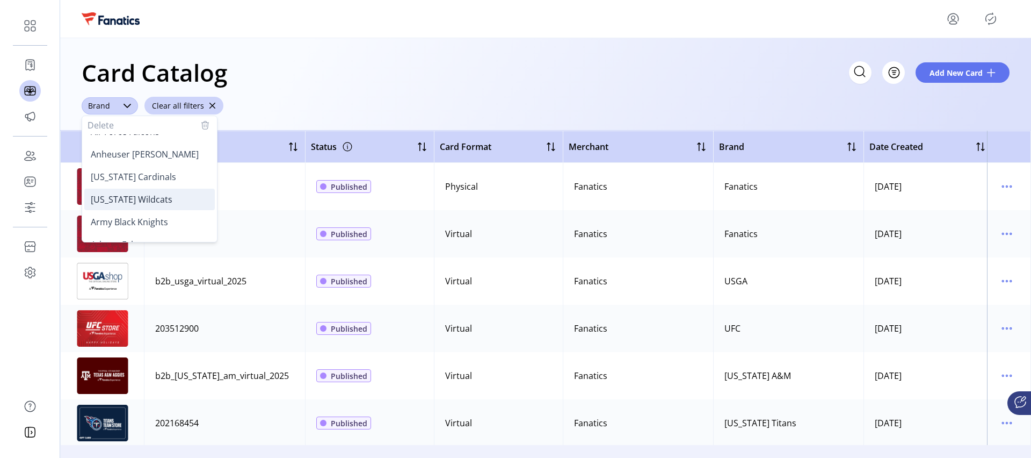
scroll to position [16, 0]
click at [140, 212] on li "Army Black Knights" at bounding box center [149, 221] width 131 height 21
